Goal: Find specific page/section: Find specific page/section

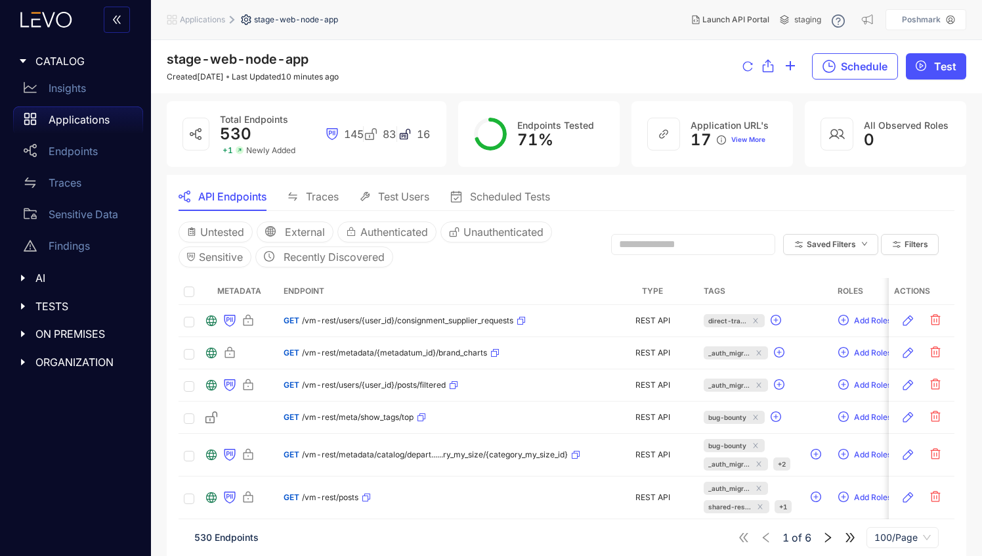
click at [22, 280] on icon "caret-right" at bounding box center [22, 277] width 9 height 9
click at [62, 304] on p "MCP" at bounding box center [61, 305] width 24 height 12
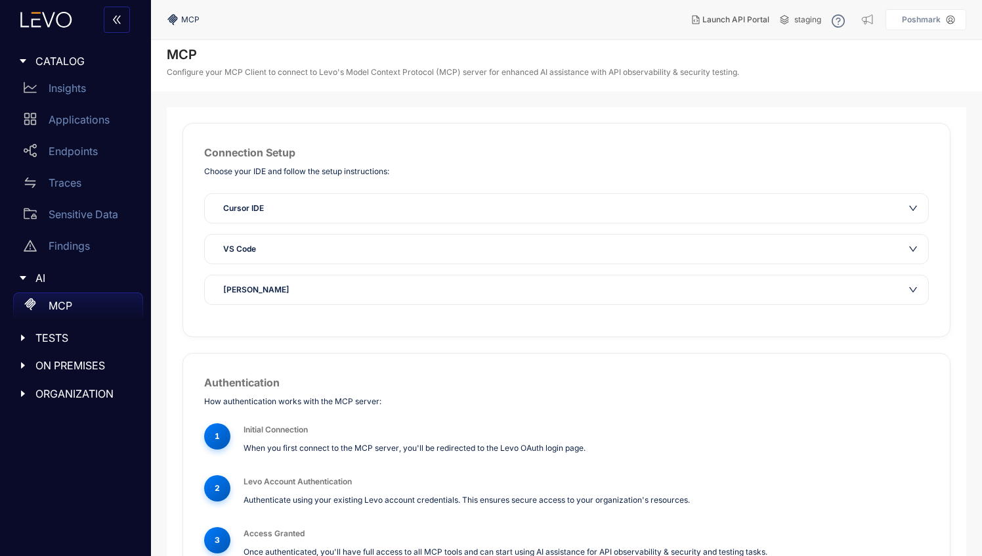
click at [47, 339] on span "TESTS" at bounding box center [83, 338] width 97 height 12
click at [56, 370] on p "Test Runs" at bounding box center [72, 365] width 47 height 12
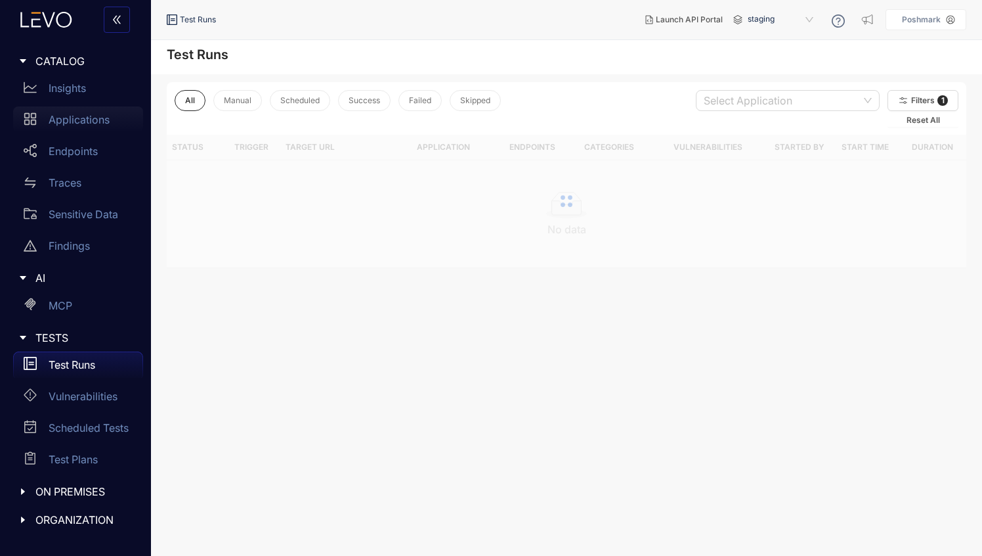
click at [70, 122] on p "Applications" at bounding box center [79, 120] width 61 height 12
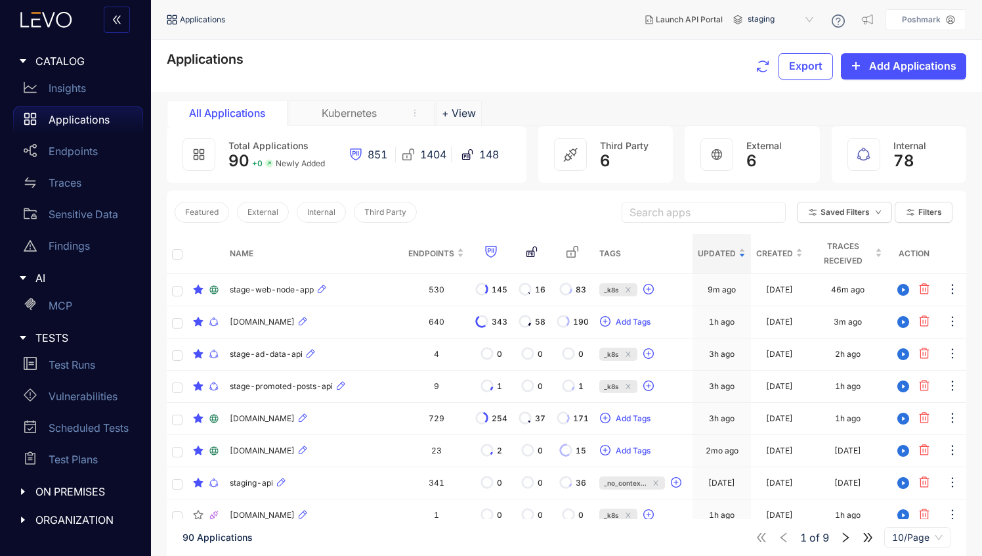
click at [348, 114] on div "Kubernetes" at bounding box center [349, 113] width 99 height 12
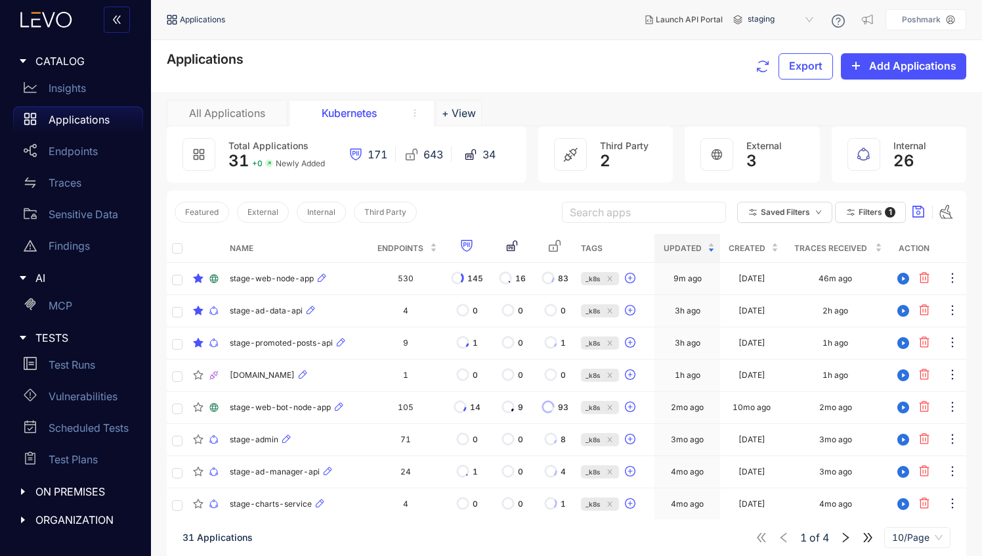
scroll to position [94, 0]
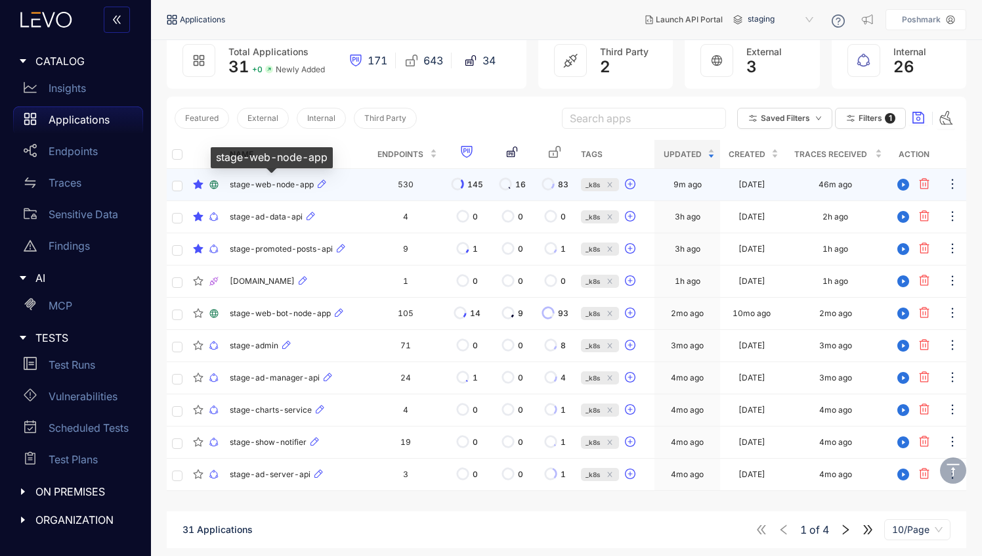
click at [253, 183] on span "stage-web-node-app" at bounding box center [272, 184] width 84 height 9
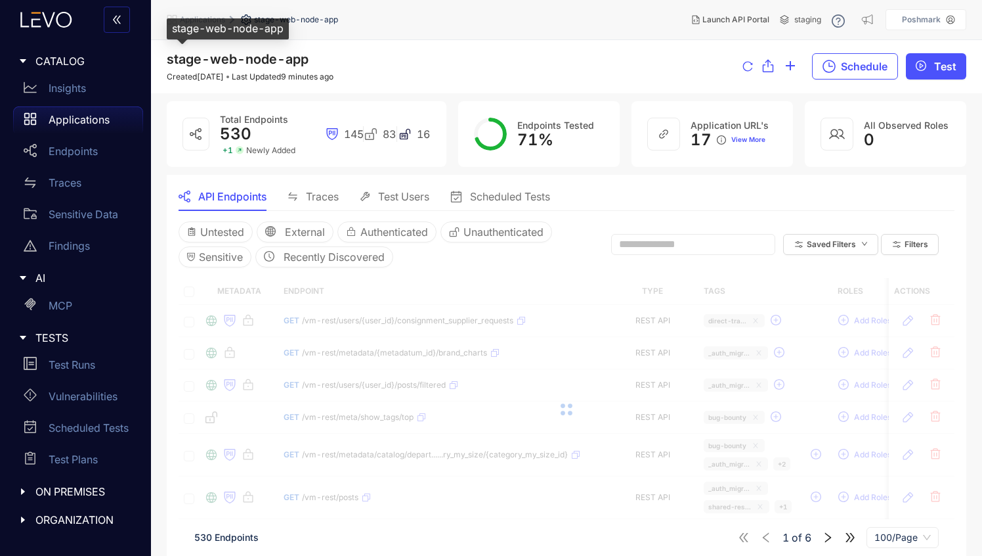
click at [260, 55] on span "stage-web-node-app" at bounding box center [238, 59] width 142 height 16
copy span "stage-web-node-app"
